Goal: Information Seeking & Learning: Learn about a topic

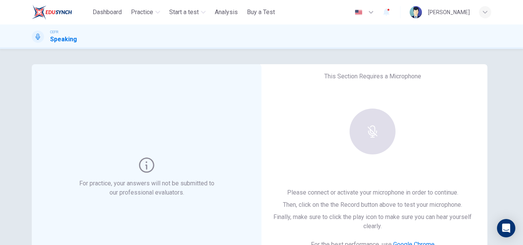
click at [217, 83] on div "For practice, your answers will not be submitted to our professional evaluators." at bounding box center [147, 177] width 230 height 227
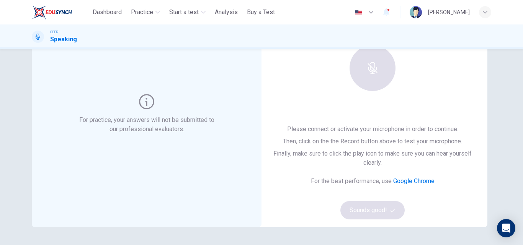
scroll to position [64, 0]
click at [379, 203] on div "Please connect or activate your microphone in order to continue. Then, click on…" at bounding box center [372, 171] width 205 height 95
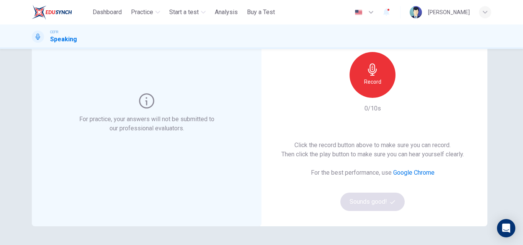
click at [378, 69] on div "Record" at bounding box center [372, 75] width 46 height 46
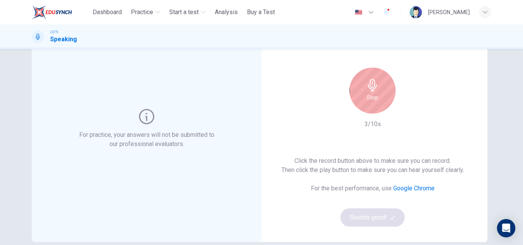
scroll to position [49, 0]
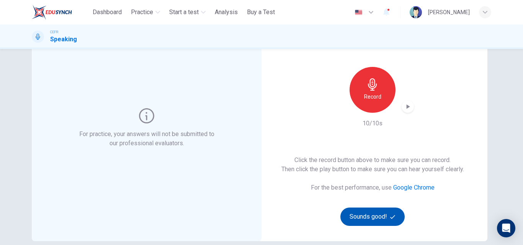
click at [365, 219] on button "Sounds good!" at bounding box center [372, 217] width 64 height 18
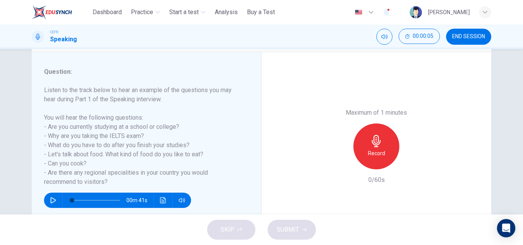
scroll to position [98, 0]
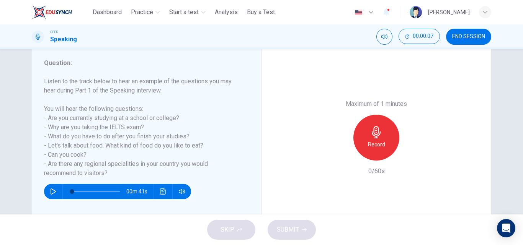
click at [51, 190] on icon "button" at bounding box center [53, 192] width 6 height 6
click at [379, 140] on h6 "Record" at bounding box center [376, 144] width 17 height 9
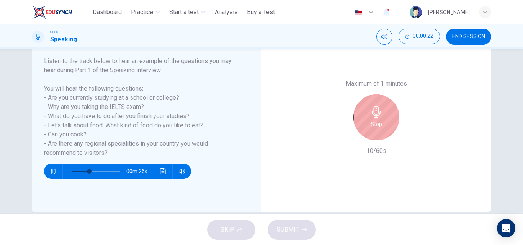
scroll to position [0, 0]
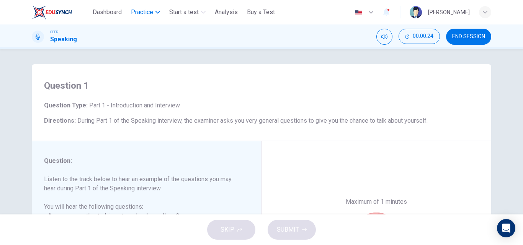
click at [150, 17] on button "Practice" at bounding box center [145, 12] width 35 height 14
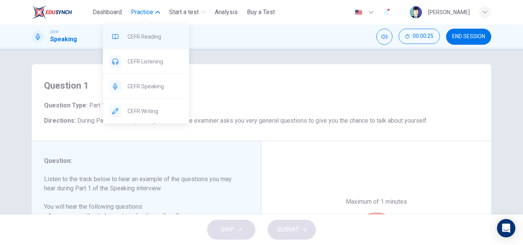
type input "**"
click at [141, 41] on span "CEFR Reading" at bounding box center [154, 36] width 55 height 9
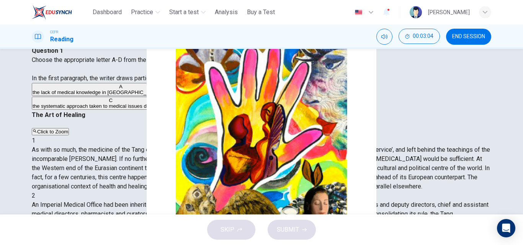
scroll to position [150, 0]
click at [192, 109] on span "the rivalry between Chinese and Western cultures during the Tang era." at bounding box center [270, 106] width 159 height 6
click at [295, 233] on span "SUBMIT" at bounding box center [288, 230] width 22 height 11
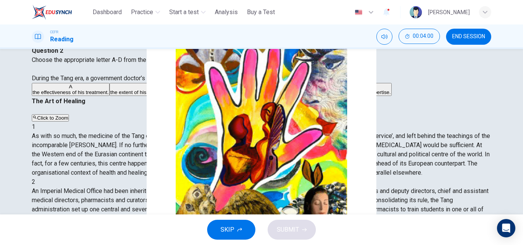
scroll to position [320, 0]
click at [194, 95] on span "the number of people he had successfully trained." at bounding box center [250, 93] width 113 height 6
click at [483, 215] on div "Dashboard Practice Start a test Analysis Buy a Test English ** ​ [PERSON_NAME] …" at bounding box center [261, 122] width 523 height 245
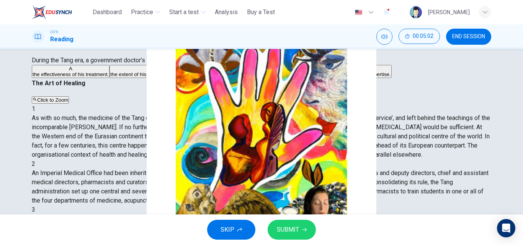
scroll to position [54, 0]
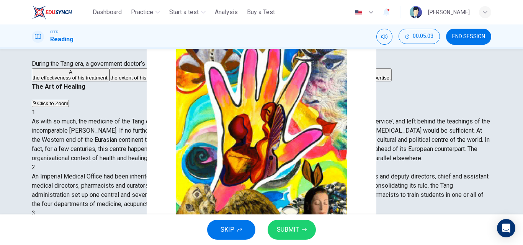
click at [109, 81] on span "the effectiveness of his treatment." at bounding box center [71, 78] width 76 height 6
click at [289, 222] on button "SUBMIT" at bounding box center [292, 230] width 48 height 20
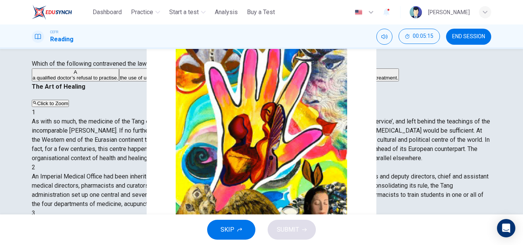
scroll to position [101, 0]
drag, startPoint x: 487, startPoint y: 88, endPoint x: 487, endPoint y: 95, distance: 6.5
drag, startPoint x: 487, startPoint y: 96, endPoint x: 485, endPoint y: 119, distance: 22.7
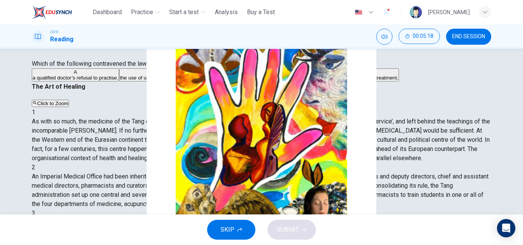
click at [138, 81] on span "the use of unorthodox medical practices." at bounding box center [165, 78] width 91 height 6
click at [280, 227] on span "SUBMIT" at bounding box center [288, 230] width 22 height 11
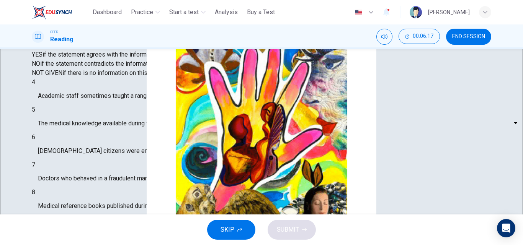
scroll to position [236, 0]
click at [98, 165] on body "This site uses cookies, as explained in our Privacy Policy . If you agree to th…" at bounding box center [261, 122] width 523 height 245
type input "***"
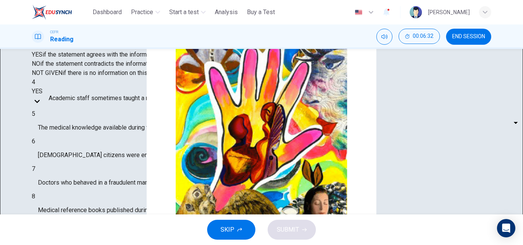
drag, startPoint x: 254, startPoint y: 167, endPoint x: 255, endPoint y: 174, distance: 7.3
click at [255, 174] on div "Questions 4 - 10 Do the following statements agree with the information given i…" at bounding box center [261, 153] width 459 height 243
click at [77, 148] on body "This site uses cookies, as explained in our Privacy Policy . If you agree to th…" at bounding box center [261, 122] width 523 height 245
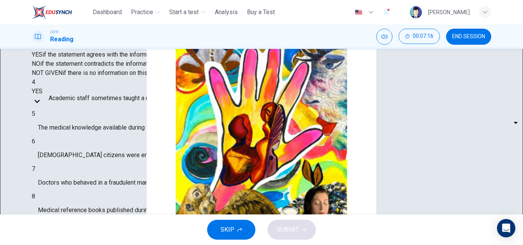
type input "**"
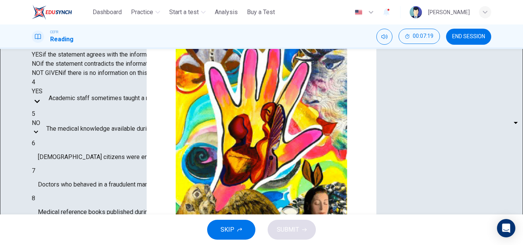
click at [82, 173] on body "This site uses cookies, as explained in our Privacy Policy . If you agree to th…" at bounding box center [261, 122] width 523 height 245
type input "*********"
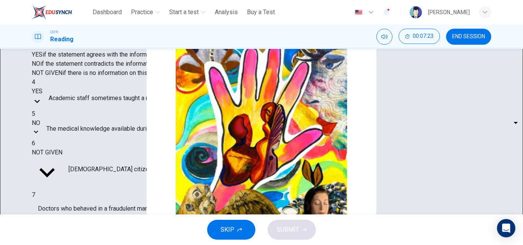
drag, startPoint x: 255, startPoint y: 175, endPoint x: 255, endPoint y: 193, distance: 17.6
click at [255, 191] on div "Questions 4 - 10 Do the following statements agree with the information given i…" at bounding box center [261, 166] width 459 height 269
drag, startPoint x: 255, startPoint y: 193, endPoint x: 257, endPoint y: 204, distance: 11.2
click at [257, 202] on div "Questions 4 - 10 Do the following statements agree with the information given i…" at bounding box center [261, 166] width 459 height 269
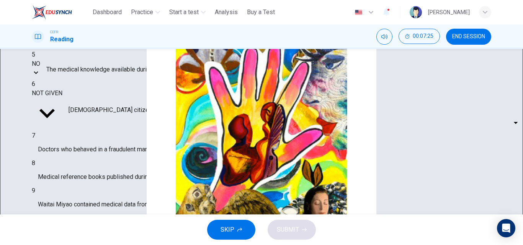
scroll to position [131, 0]
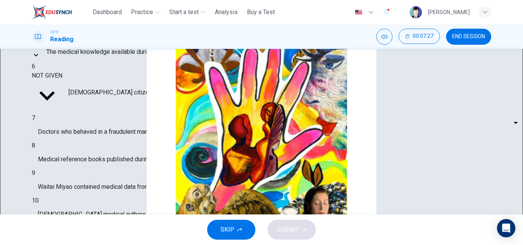
click at [61, 118] on body "This site uses cookies, as explained in our Privacy Policy . If you agree to th…" at bounding box center [261, 122] width 523 height 245
type input "***"
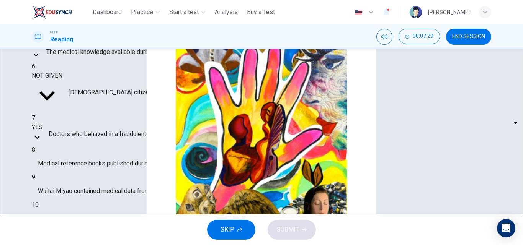
click at [89, 137] on body "This site uses cookies, as explained in our Privacy Policy . If you agree to th…" at bounding box center [261, 122] width 523 height 245
type input "***"
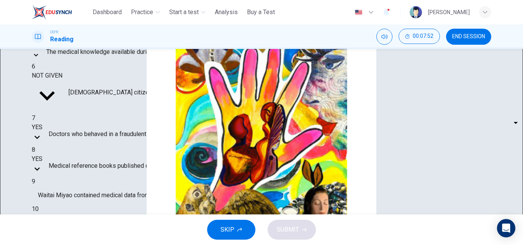
scroll to position [176, 0]
click at [110, 186] on div "​ ​ Waitai Miyao contained medical data from the Tang era" at bounding box center [261, 195] width 459 height 18
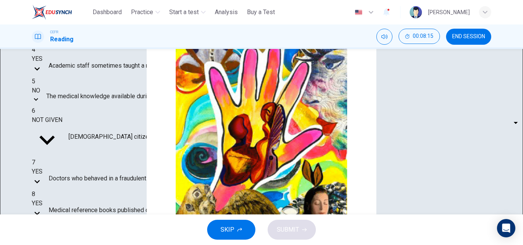
scroll to position [91, 0]
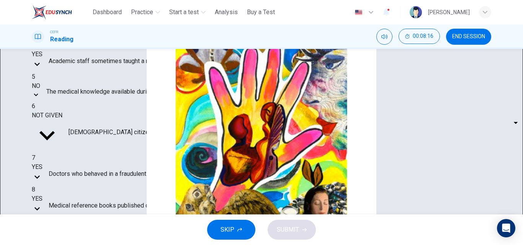
click at [86, 201] on body "This site uses cookies, as explained in our Privacy Policy . If you agree to th…" at bounding box center [261, 122] width 523 height 245
type input "*********"
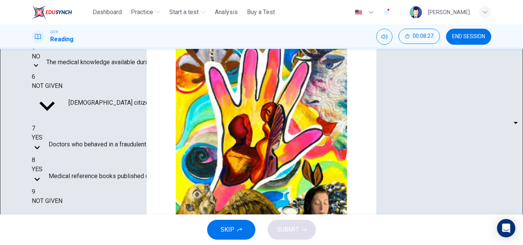
scroll to position [786, 0]
click at [92, 189] on body "This site uses cookies, as explained in our Privacy Policy . If you agree to th…" at bounding box center [261, 122] width 523 height 245
type input "***"
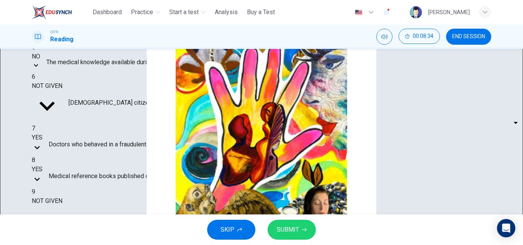
click at [285, 228] on span "SUBMIT" at bounding box center [288, 230] width 22 height 11
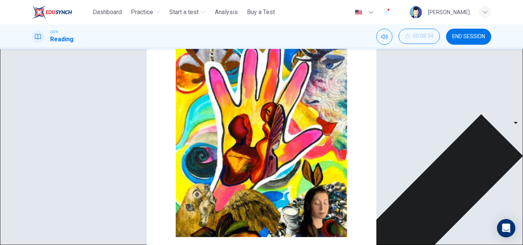
scroll to position [90, 0]
drag, startPoint x: 517, startPoint y: 133, endPoint x: 522, endPoint y: 181, distance: 47.8
click at [522, 49] on div "Questions 4 - 10 Do the following statements agree with the information given i…" at bounding box center [261, 49] width 523 height 0
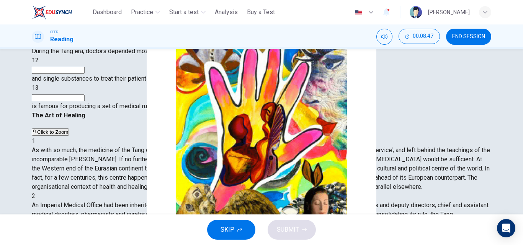
click at [485, 200] on div "Questions 11 - 13 Complete the sentences below with words taken from the Readin…" at bounding box center [261, 132] width 523 height 166
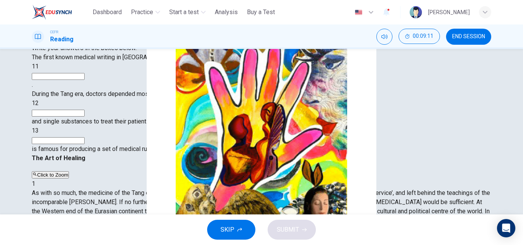
scroll to position [87, 0]
click at [81, 81] on input at bounding box center [58, 77] width 53 height 7
type input "***"
click at [100, 127] on div "During the Tang era, doctors depended most on 12 and single substances to treat…" at bounding box center [261, 108] width 459 height 37
click at [85, 118] on input at bounding box center [58, 114] width 53 height 7
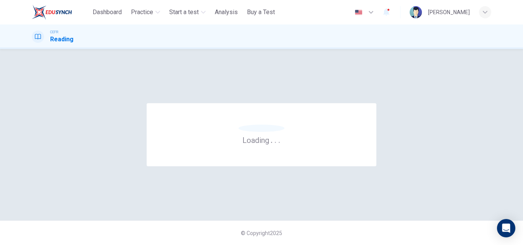
scroll to position [0, 0]
